Goal: Task Accomplishment & Management: Manage account settings

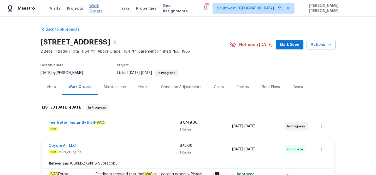
scroll to position [186, 0]
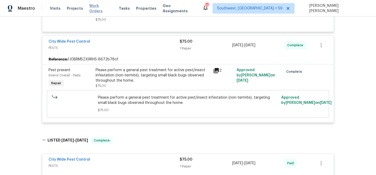
click at [95, 9] on span "Work Orders" at bounding box center [100, 8] width 23 height 10
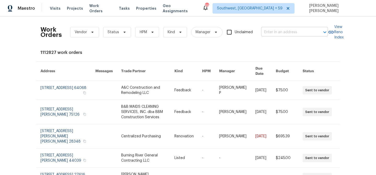
click at [302, 30] on input "text" at bounding box center [287, 32] width 52 height 8
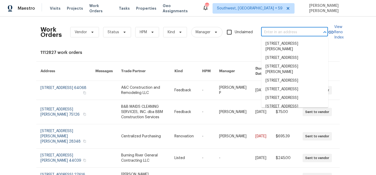
paste input "[STREET_ADDRESS][PERSON_NAME]"
type input "[STREET_ADDRESS][PERSON_NAME]"
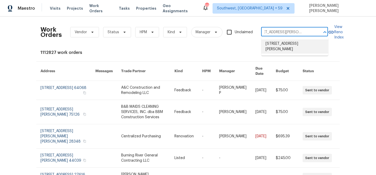
click at [298, 48] on li "[STREET_ADDRESS][PERSON_NAME]" at bounding box center [295, 46] width 67 height 14
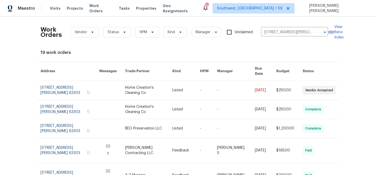
click at [278, 84] on td "$250.00" at bounding box center [285, 90] width 26 height 19
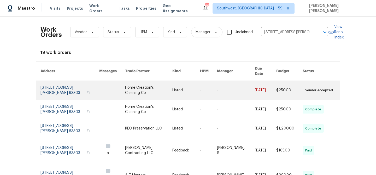
click at [181, 84] on link at bounding box center [187, 90] width 28 height 19
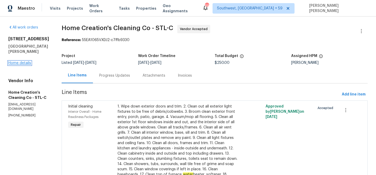
click at [21, 65] on link "Home details" at bounding box center [19, 63] width 23 height 4
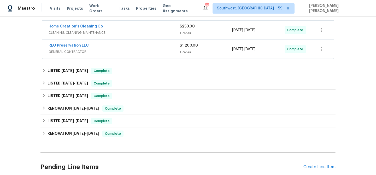
scroll to position [116, 0]
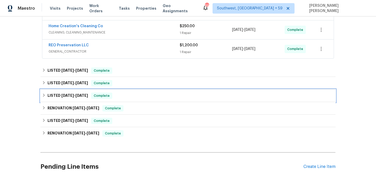
click at [110, 93] on span "Complete" at bounding box center [102, 95] width 20 height 5
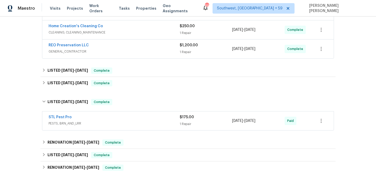
click at [126, 119] on div "STL Pest Pro" at bounding box center [114, 117] width 131 height 6
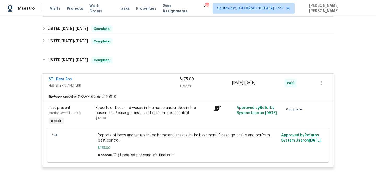
scroll to position [156, 0]
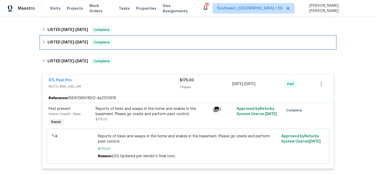
click at [95, 38] on div "LISTED [DATE] - [DATE] Complete" at bounding box center [188, 42] width 295 height 13
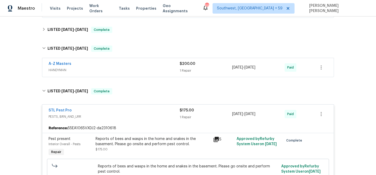
click at [125, 68] on span "HANDYMAN" at bounding box center [114, 69] width 131 height 5
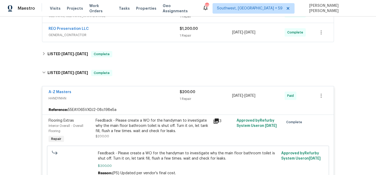
scroll to position [131, 0]
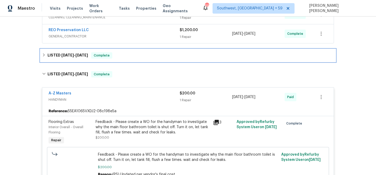
click at [131, 52] on div "LISTED [DATE] - [DATE] Complete" at bounding box center [188, 55] width 292 height 6
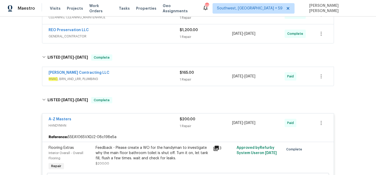
click at [141, 76] on span "HVAC , BRN_AND_LRR, PLUMBING" at bounding box center [114, 78] width 131 height 5
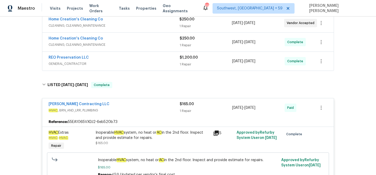
click at [157, 57] on div "REO Preservation LLC" at bounding box center [114, 58] width 131 height 6
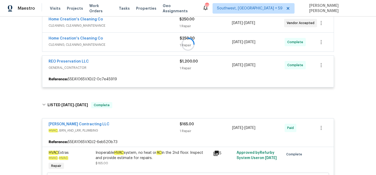
scroll to position [78, 0]
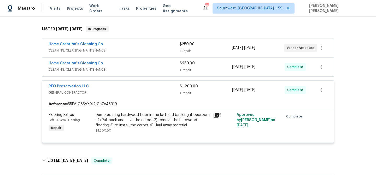
click at [164, 62] on div "Home Creation's Cleaning Co" at bounding box center [114, 64] width 131 height 6
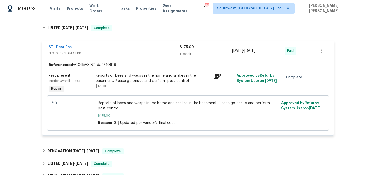
scroll to position [521, 0]
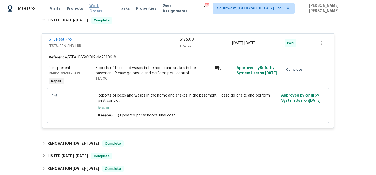
click at [94, 8] on span "Work Orders" at bounding box center [100, 8] width 23 height 10
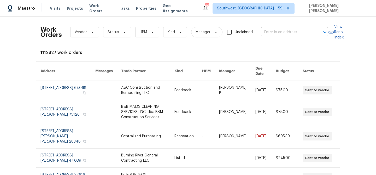
click at [310, 32] on input "text" at bounding box center [287, 32] width 52 height 8
paste input "[STREET_ADDRESS][PERSON_NAME]"
type input "[STREET_ADDRESS][PERSON_NAME]"
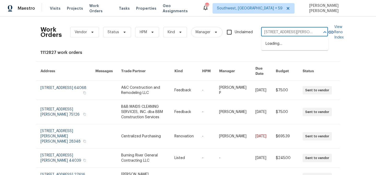
scroll to position [0, 28]
click at [289, 53] on li "[STREET_ADDRESS][PERSON_NAME]" at bounding box center [295, 46] width 67 height 14
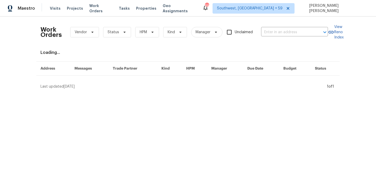
type input "[STREET_ADDRESS][PERSON_NAME]"
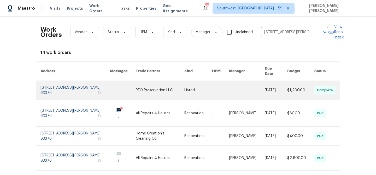
click at [273, 82] on link at bounding box center [276, 90] width 22 height 19
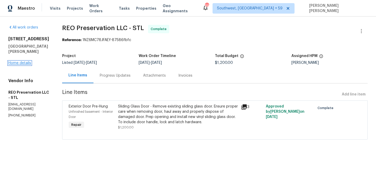
click at [20, 62] on link "Home details" at bounding box center [19, 63] width 23 height 4
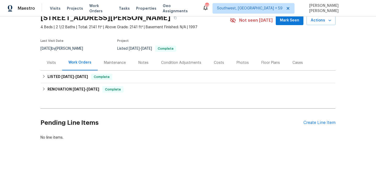
scroll to position [25, 0]
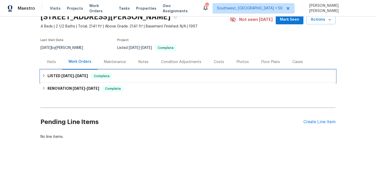
click at [101, 76] on span "Complete" at bounding box center [102, 75] width 20 height 5
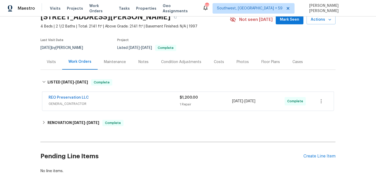
click at [138, 100] on div "REO Preservation LLC" at bounding box center [114, 98] width 131 height 6
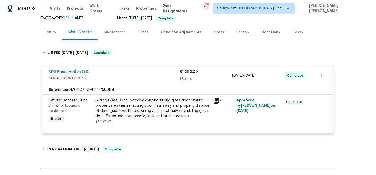
scroll to position [74, 0]
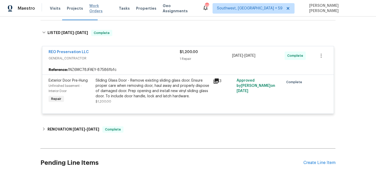
click at [97, 7] on span "Work Orders" at bounding box center [100, 8] width 23 height 10
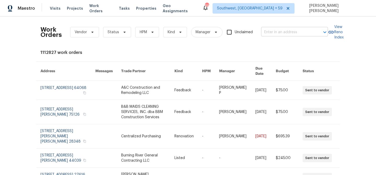
click at [285, 31] on input "text" at bounding box center [287, 32] width 52 height 8
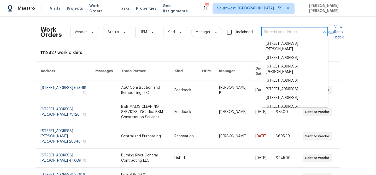
paste input "[STREET_ADDRESS]"
type input "[STREET_ADDRESS]"
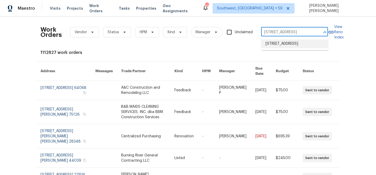
click at [285, 43] on li "[STREET_ADDRESS]" at bounding box center [295, 43] width 67 height 9
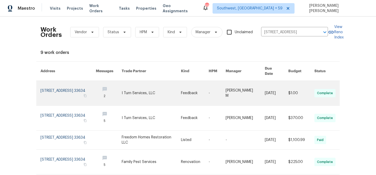
click at [257, 88] on link at bounding box center [245, 93] width 39 height 25
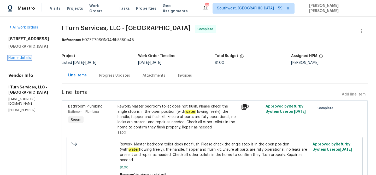
click at [26, 58] on link "Home details" at bounding box center [19, 58] width 23 height 4
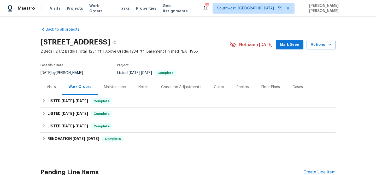
scroll to position [2, 0]
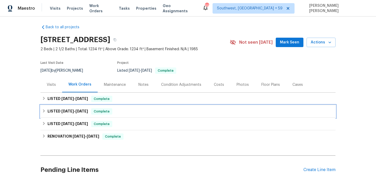
click at [104, 109] on span "Complete" at bounding box center [102, 111] width 20 height 5
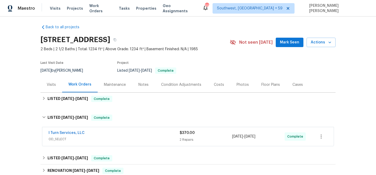
click at [121, 134] on div "I Turn Services, LLC" at bounding box center [114, 133] width 131 height 6
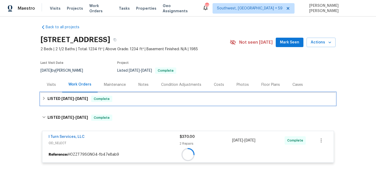
click at [142, 97] on div "LISTED [DATE] - [DATE] Complete" at bounding box center [188, 99] width 292 height 6
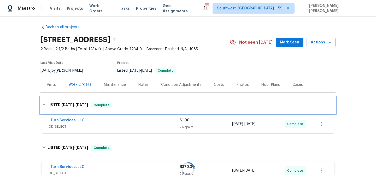
scroll to position [7, 0]
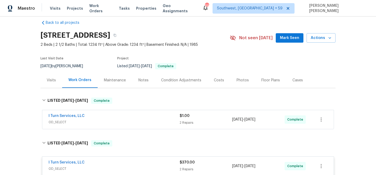
click at [142, 113] on div "I Turn Services, LLC" at bounding box center [114, 116] width 131 height 6
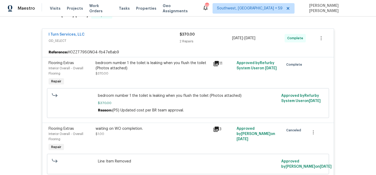
scroll to position [302, 0]
